Goal: Find contact information: Obtain details needed to contact an individual or organization

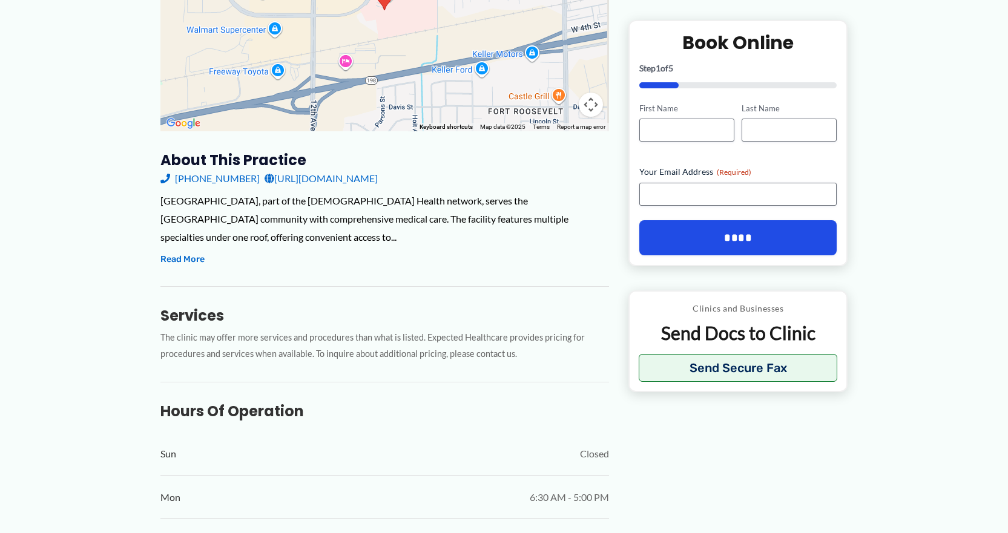
scroll to position [278, 0]
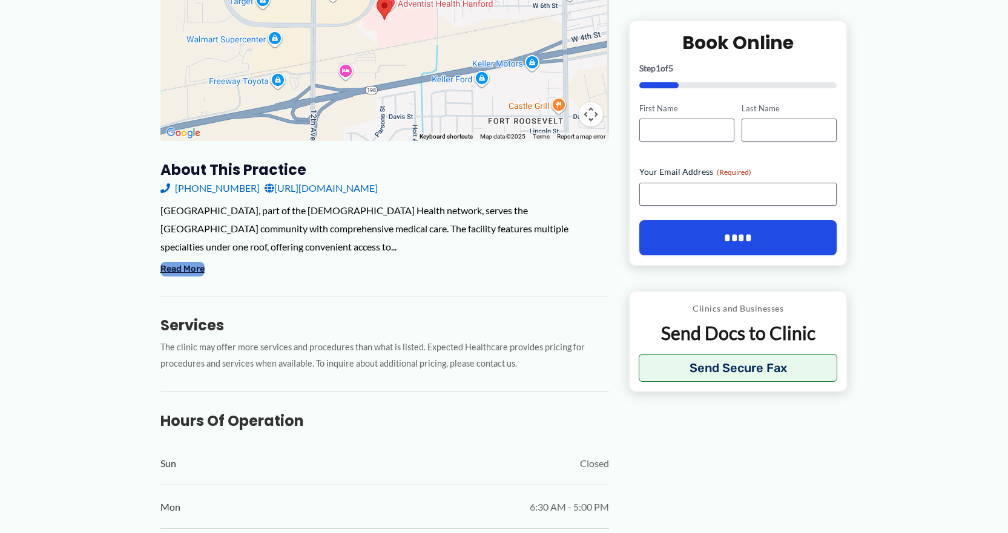
click at [200, 277] on button "Read More" at bounding box center [182, 269] width 44 height 15
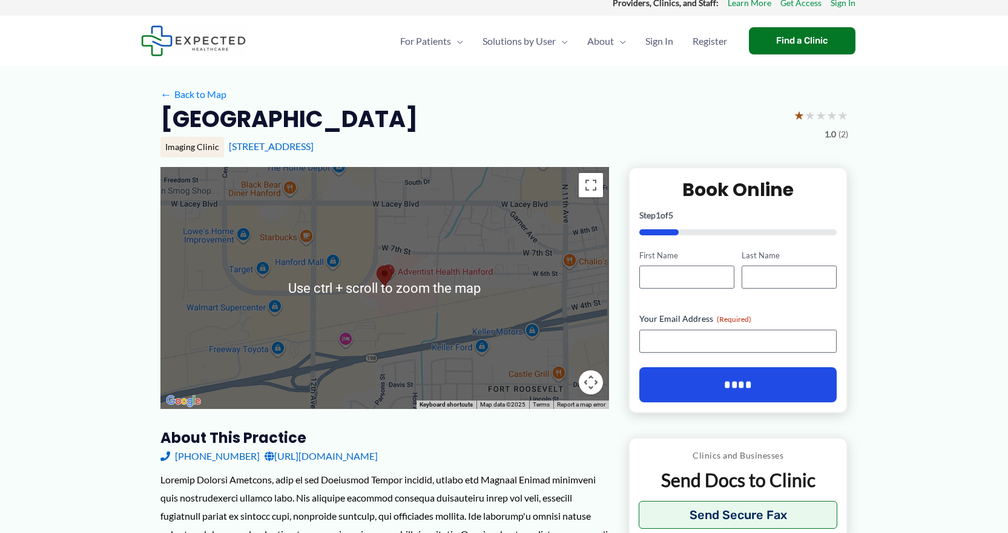
scroll to position [0, 0]
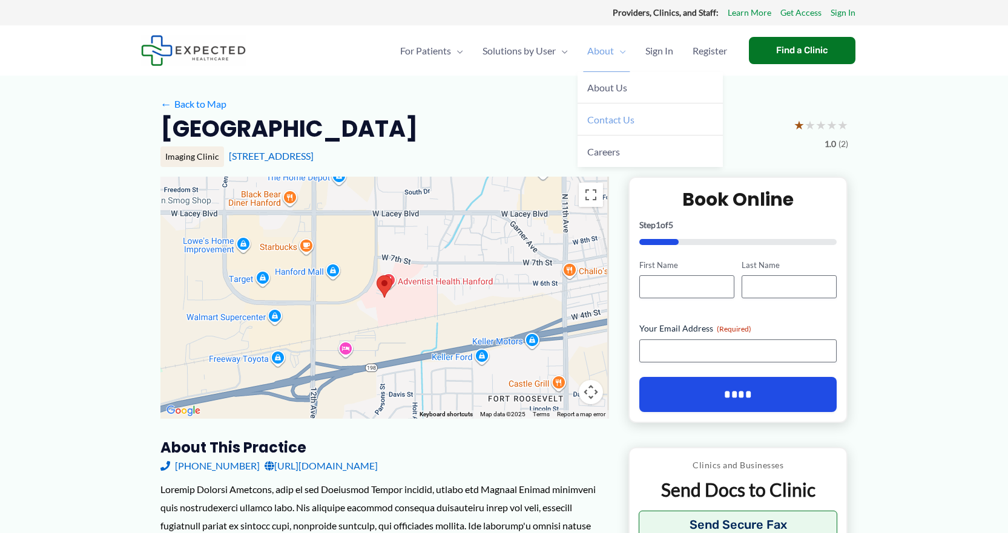
click at [587, 125] on span "Contact Us" at bounding box center [610, 120] width 47 height 12
